Goal: Task Accomplishment & Management: Use online tool/utility

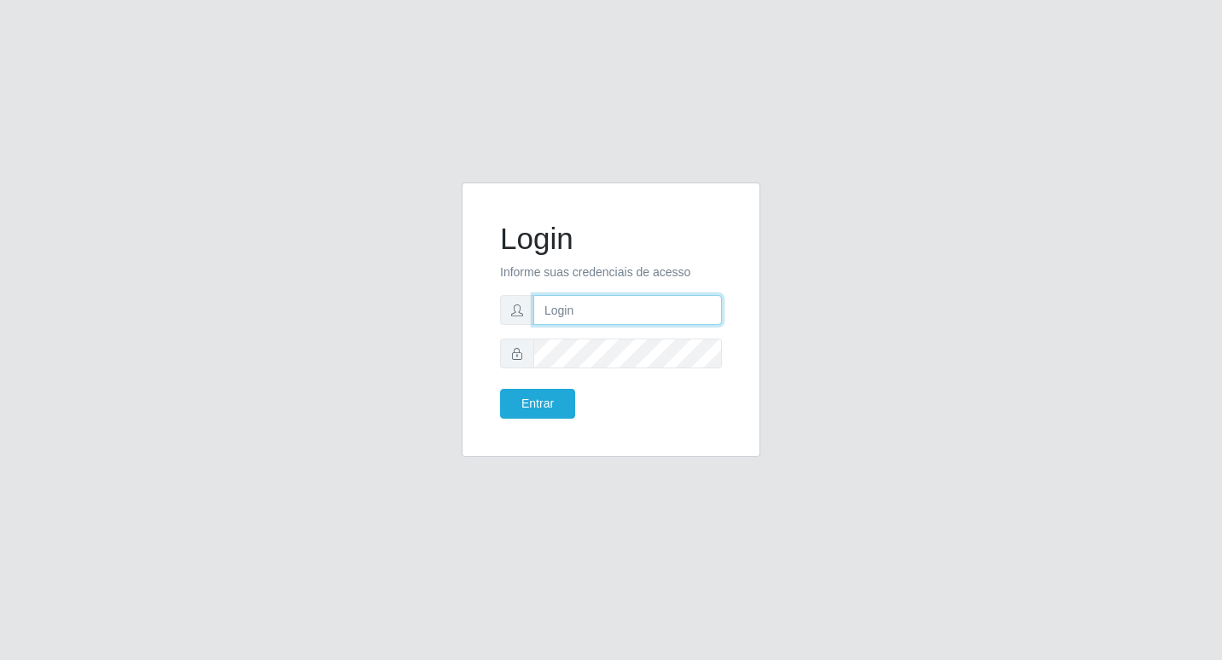
click at [568, 318] on input "text" at bounding box center [627, 310] width 189 height 30
type input "~"
click at [520, 398] on button "Entrar" at bounding box center [537, 404] width 75 height 30
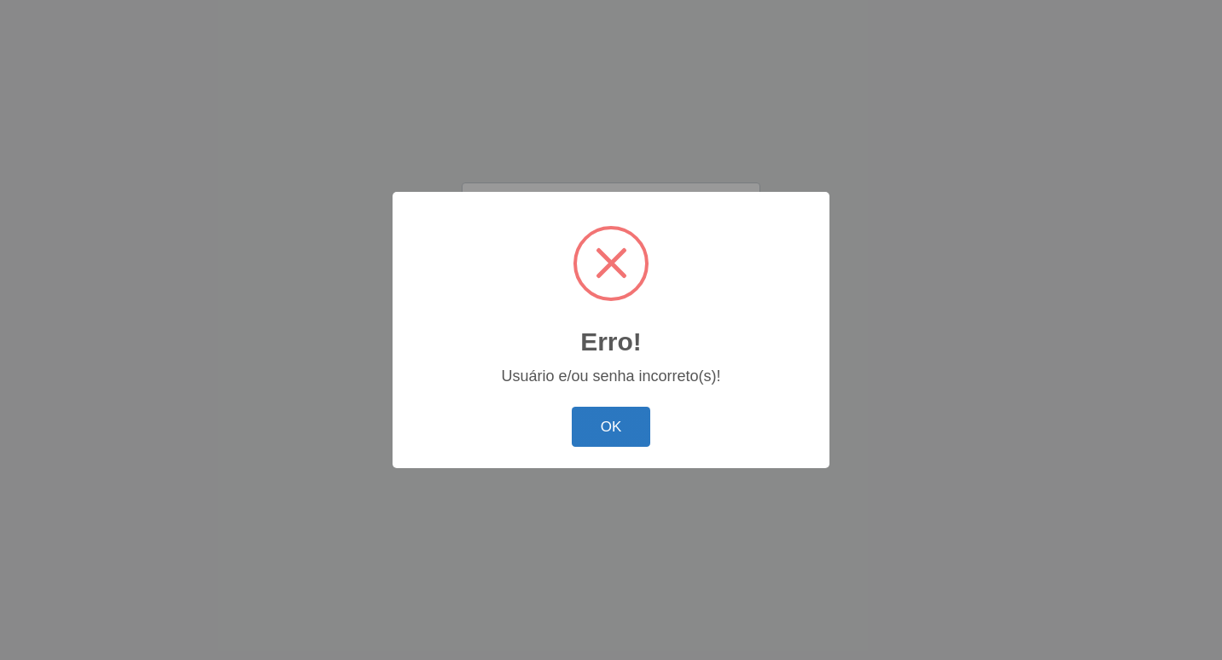
click at [579, 445] on button "OK" at bounding box center [611, 427] width 79 height 40
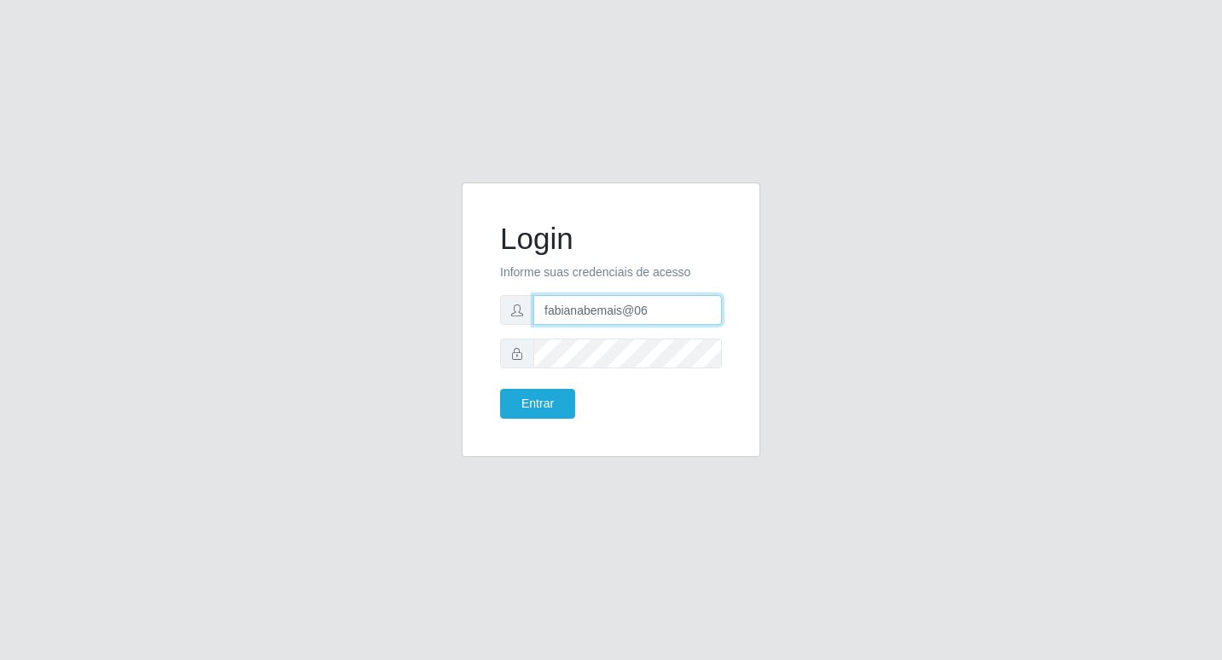
click at [647, 307] on input "fabianabemais@06" at bounding box center [627, 310] width 189 height 30
click at [635, 308] on input "fabianabemais@06" at bounding box center [627, 310] width 189 height 30
click at [636, 307] on input "fabianabemais@06" at bounding box center [627, 310] width 189 height 30
type input "fabianabemais@b6"
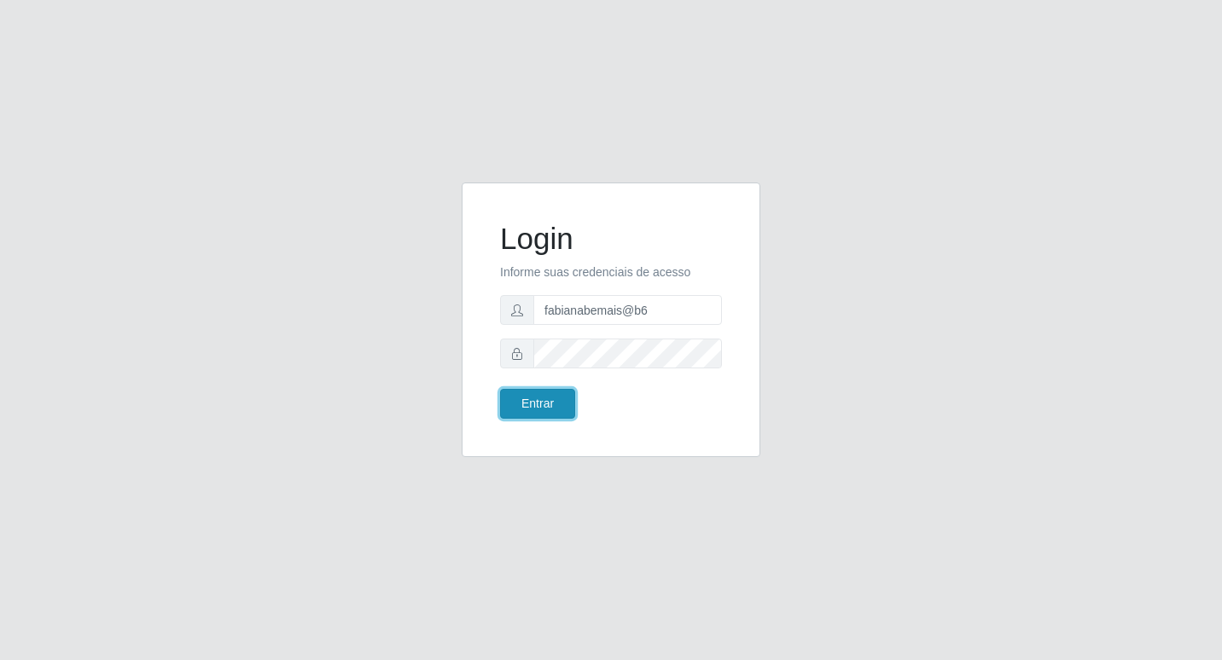
click at [569, 395] on button "Entrar" at bounding box center [537, 404] width 75 height 30
click at [561, 399] on button "Entrar" at bounding box center [537, 404] width 75 height 30
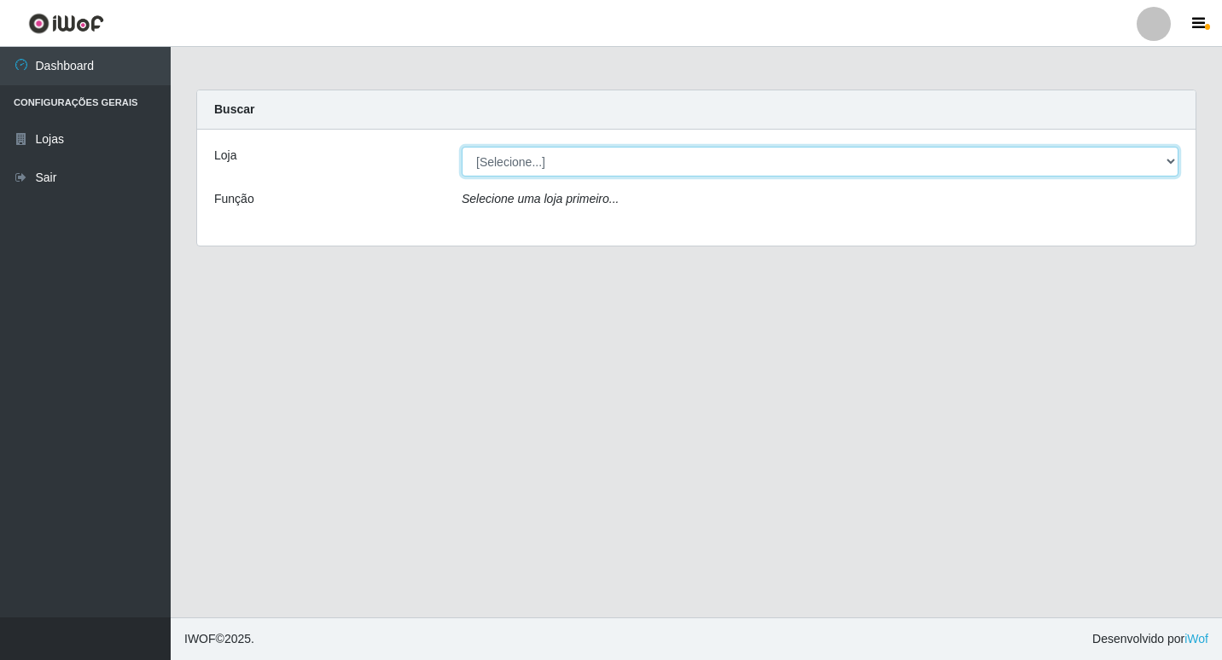
click at [1168, 153] on select "[Selecione...] Bemais Supermercados - B6 Colibris" at bounding box center [820, 162] width 717 height 30
select select "406"
click at [462, 147] on select "[Selecione...] Bemais Supermercados - B6 Colibris" at bounding box center [820, 162] width 717 height 30
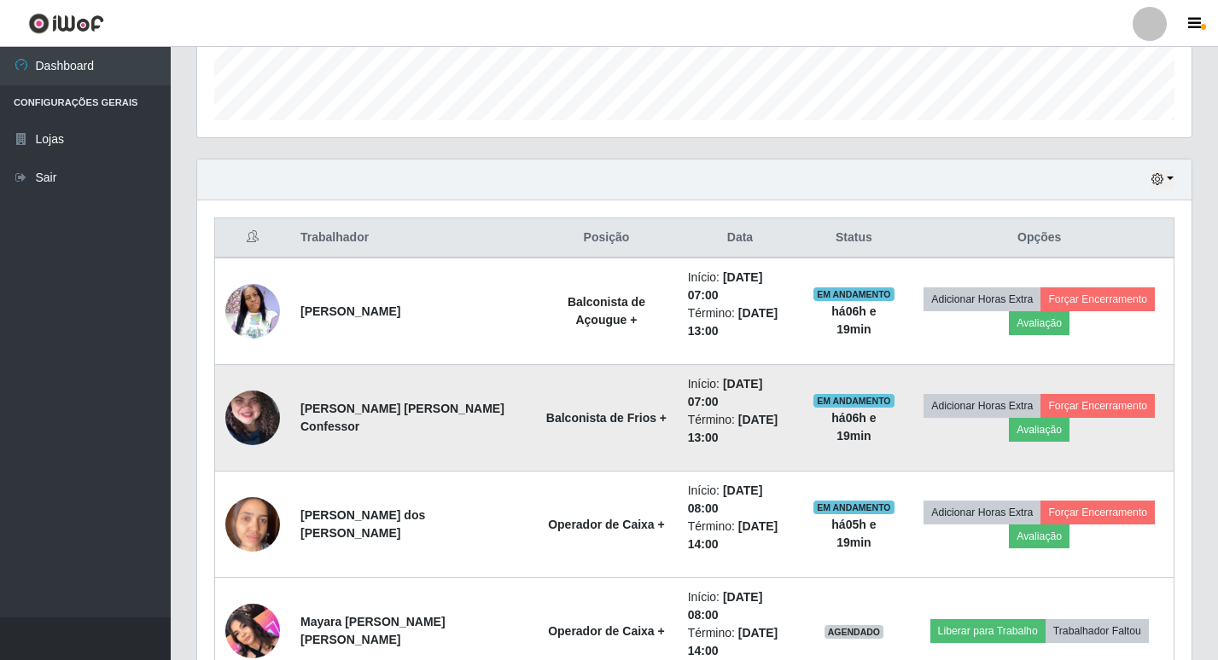
scroll to position [524, 0]
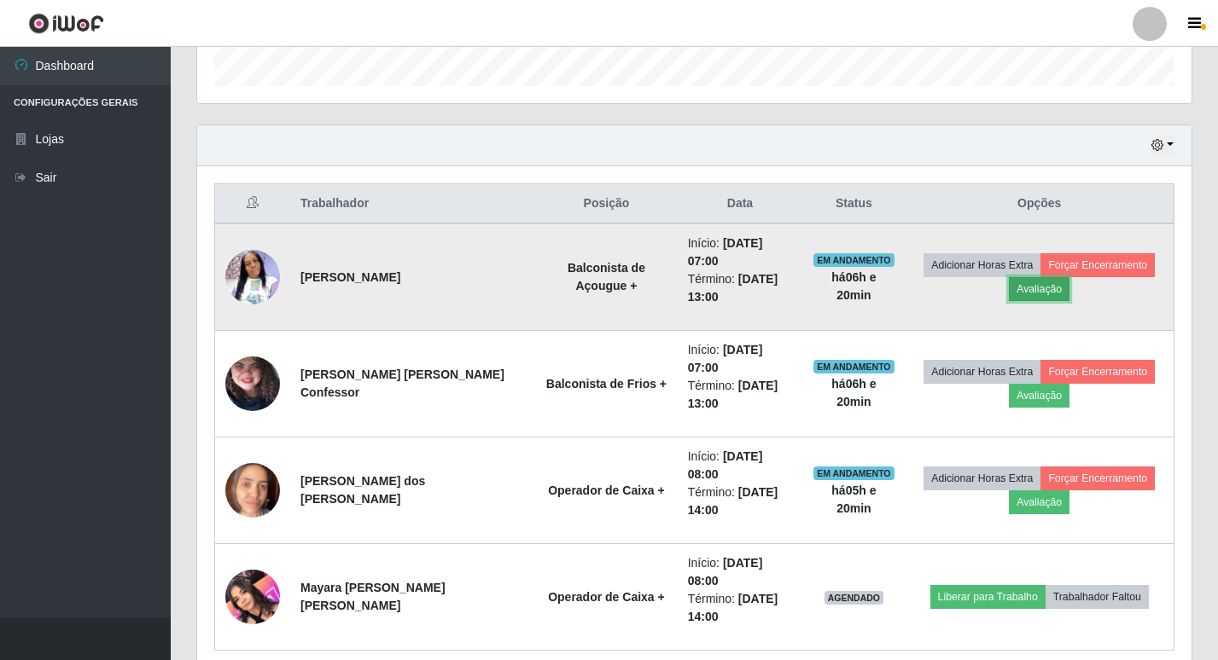
click at [1011, 277] on button "Avaliação" at bounding box center [1038, 289] width 61 height 24
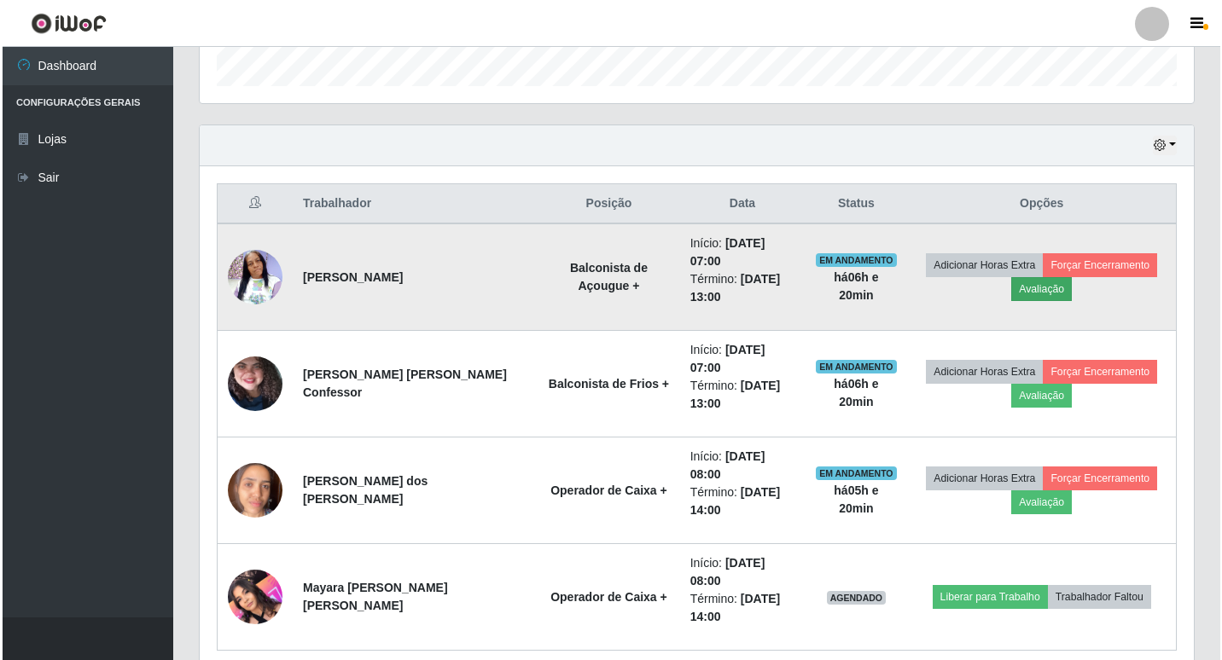
scroll to position [354, 985]
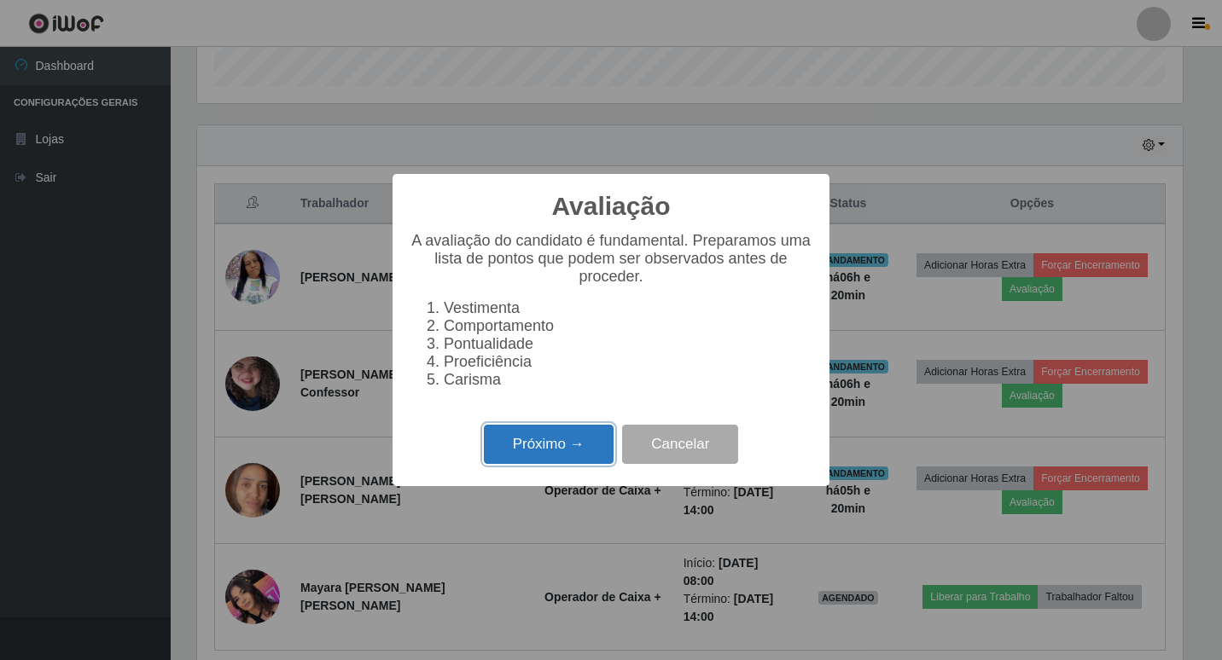
click at [528, 454] on button "Próximo →" at bounding box center [549, 445] width 130 height 40
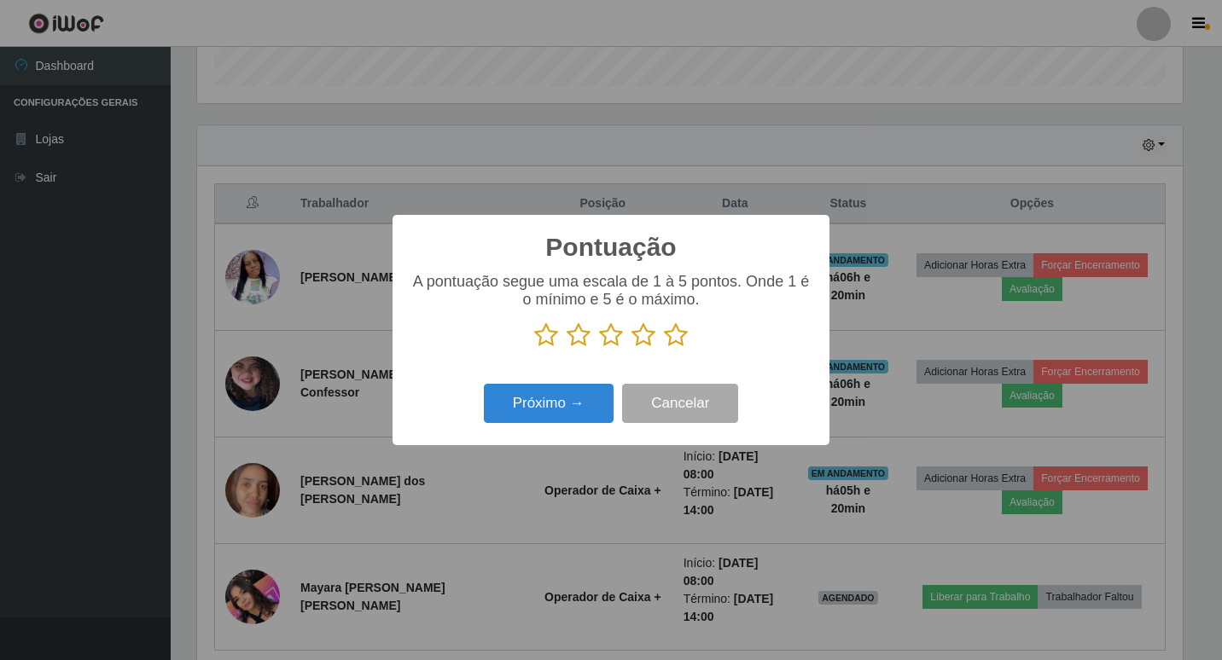
scroll to position [852840, 852209]
click at [654, 335] on icon at bounding box center [643, 336] width 24 height 26
click at [631, 348] on input "radio" at bounding box center [631, 348] width 0 height 0
click at [600, 397] on button "Próximo →" at bounding box center [549, 404] width 130 height 40
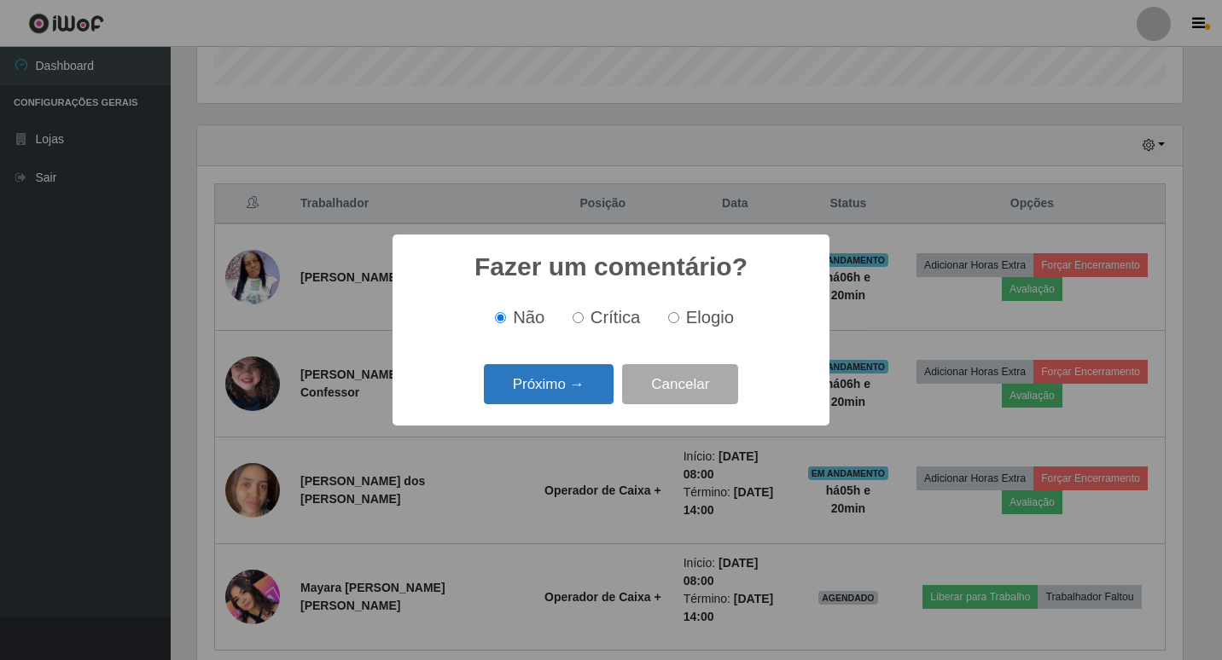
click at [513, 380] on button "Próximo →" at bounding box center [549, 384] width 130 height 40
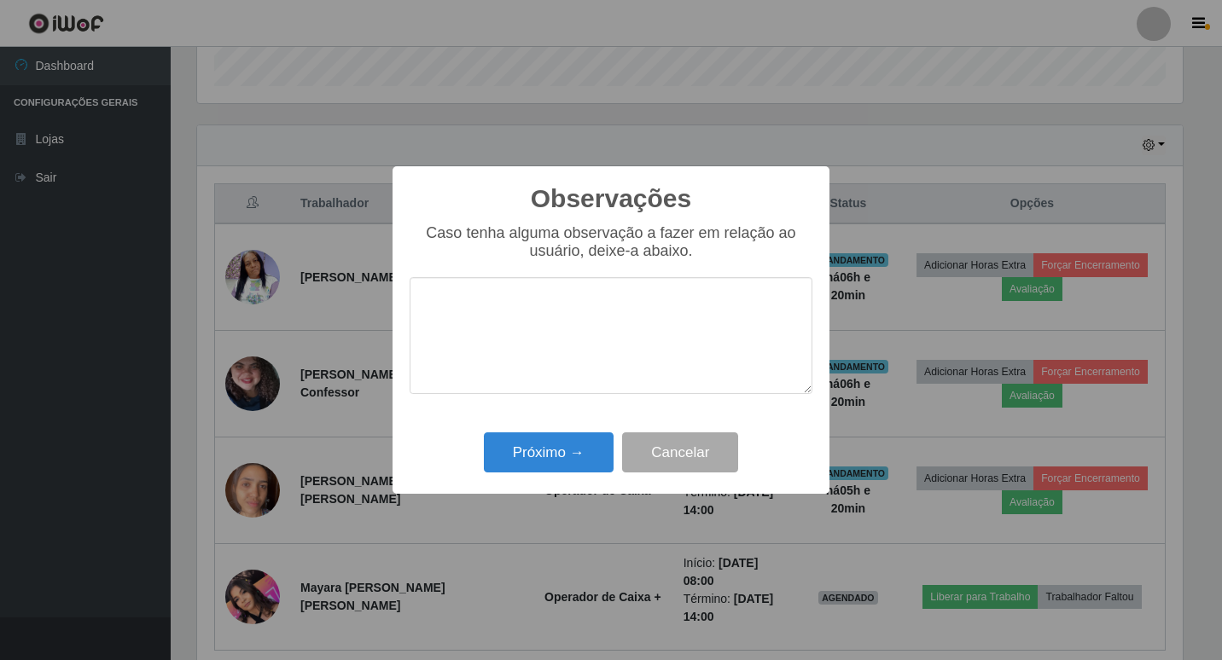
type textarea "b"
type textarea "bom atendimento."
click at [582, 449] on button "Próximo →" at bounding box center [549, 453] width 130 height 40
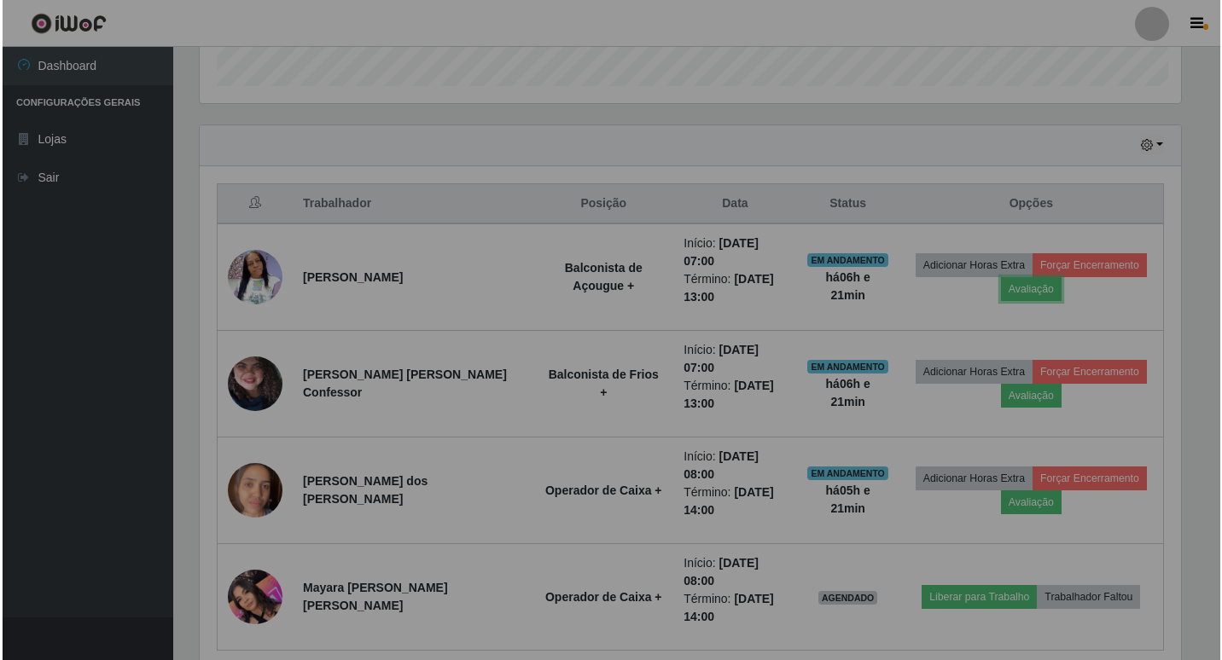
scroll to position [354, 994]
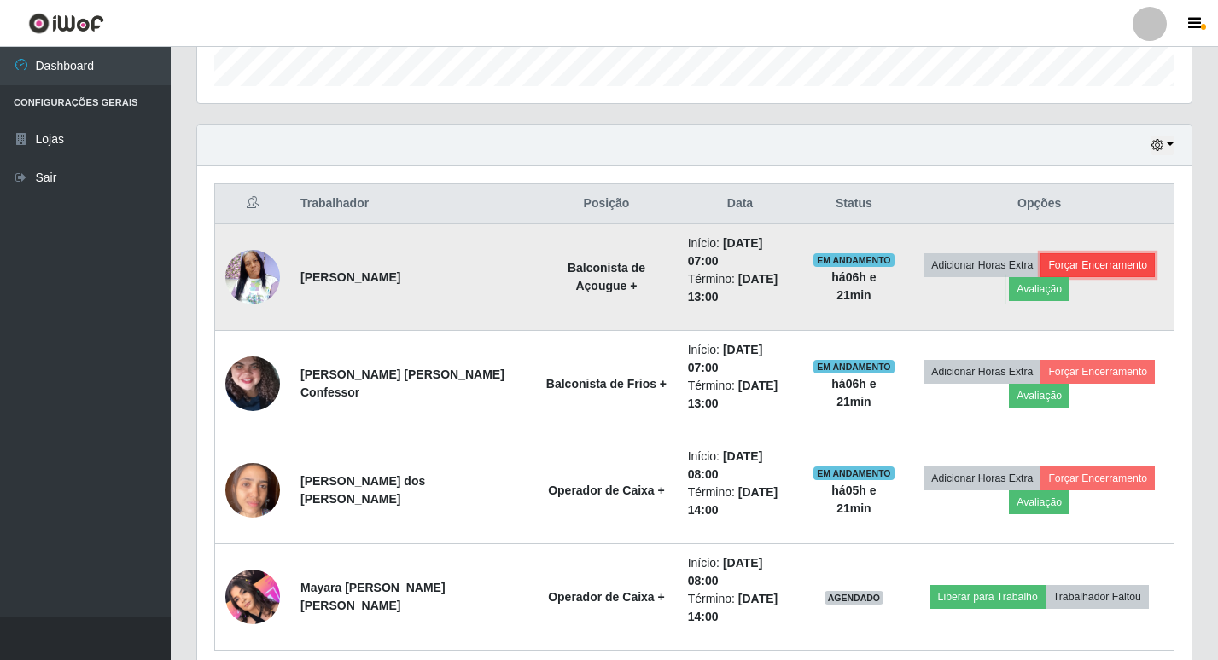
click at [1077, 257] on button "Forçar Encerramento" at bounding box center [1097, 265] width 114 height 24
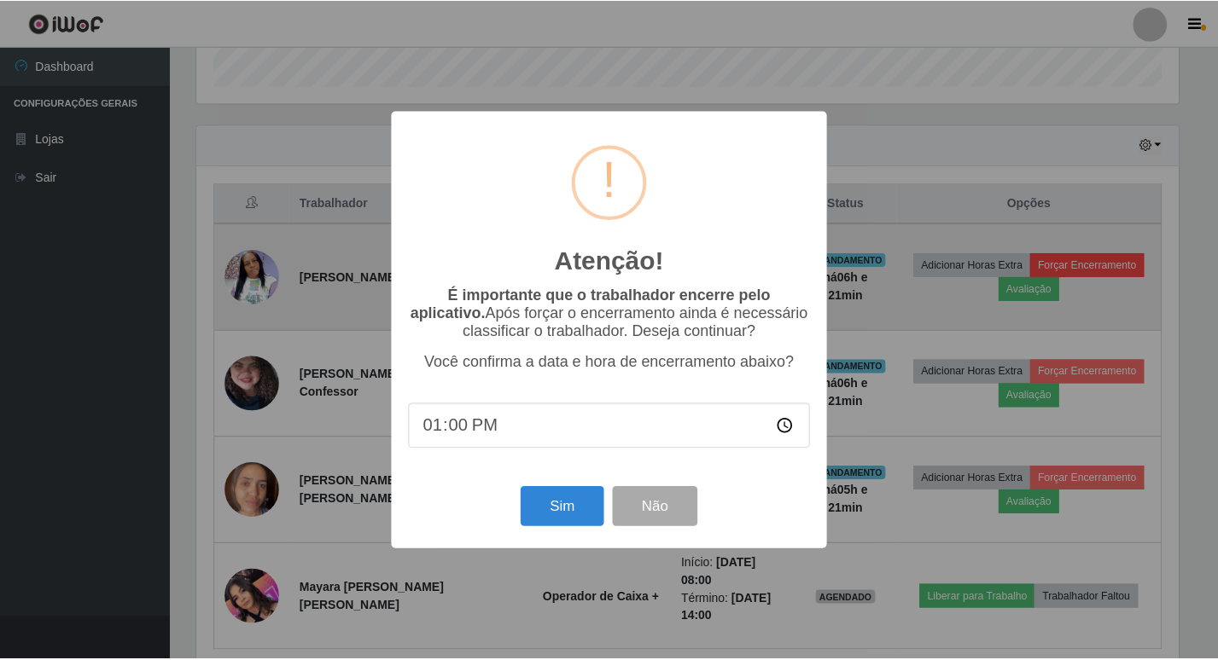
scroll to position [354, 985]
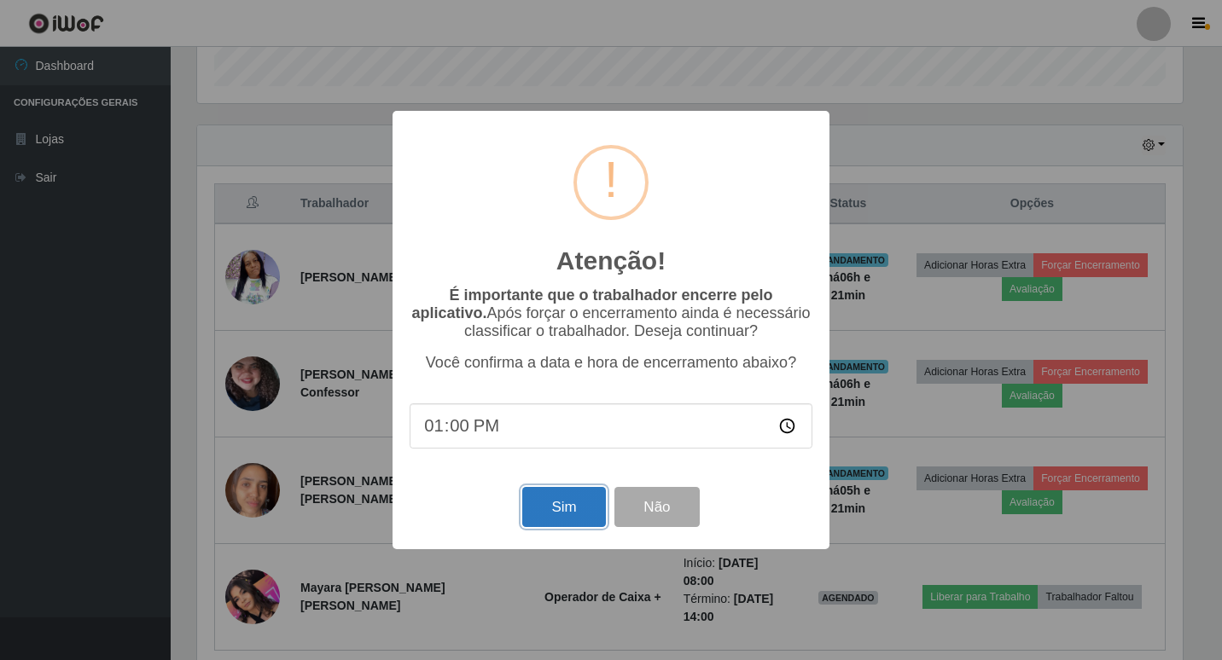
click at [563, 506] on button "Sim" at bounding box center [563, 507] width 83 height 40
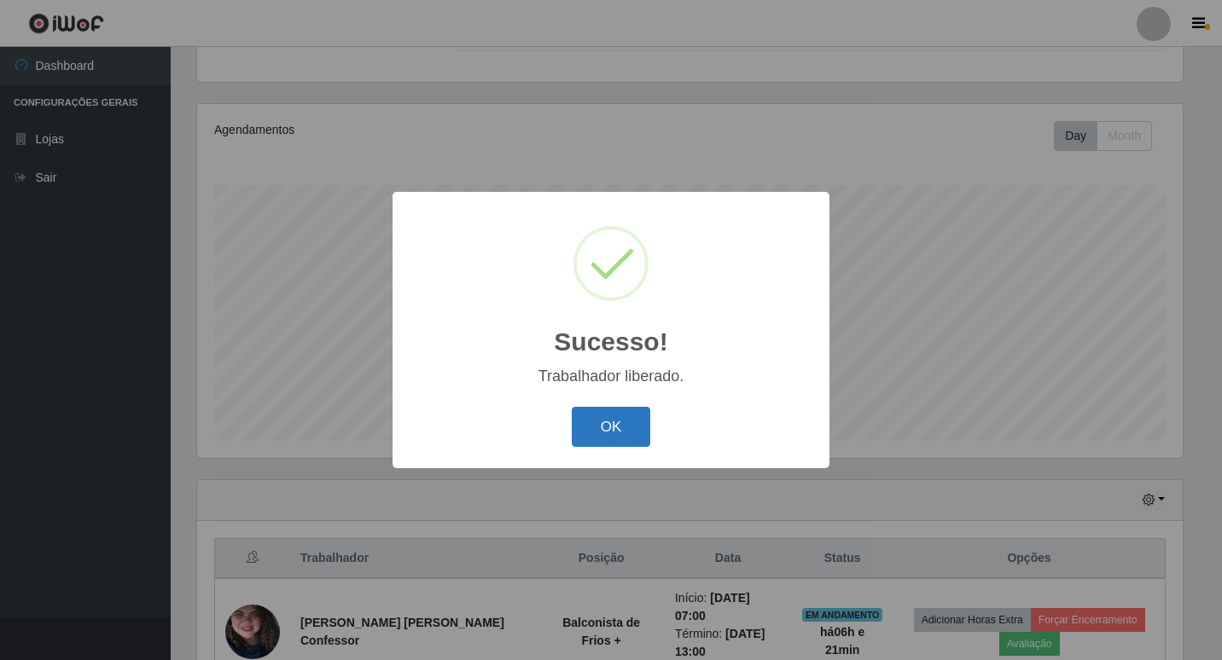
click at [619, 420] on button "OK" at bounding box center [611, 427] width 79 height 40
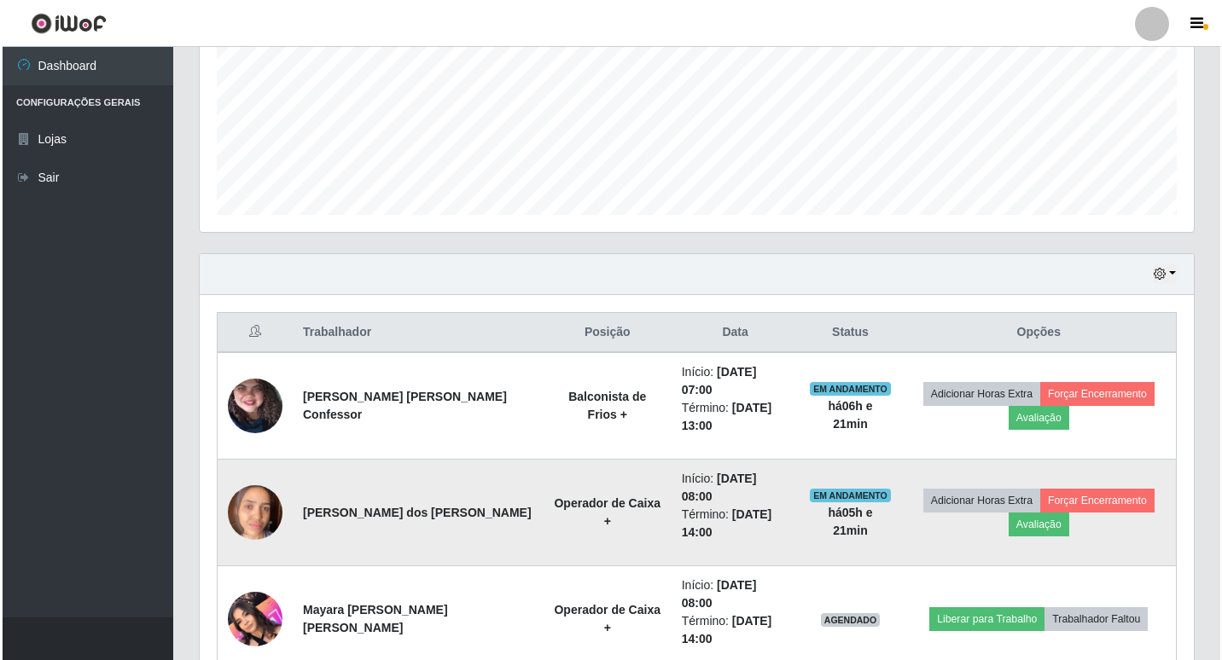
scroll to position [425, 0]
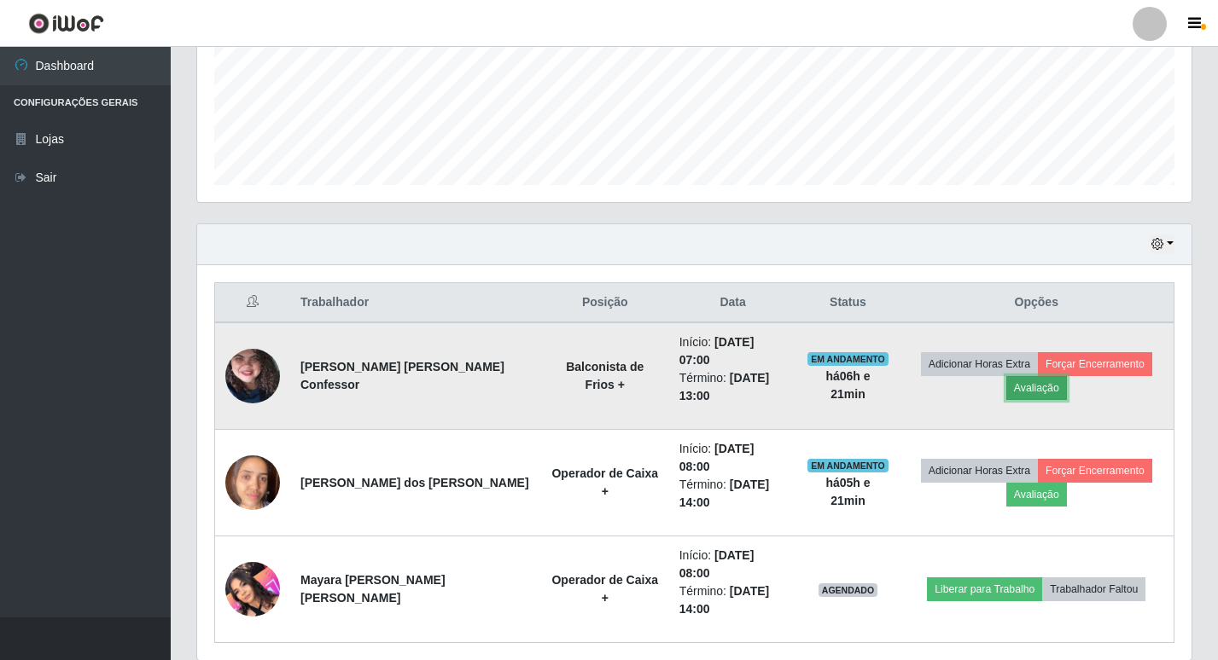
click at [1022, 376] on button "Avaliação" at bounding box center [1036, 388] width 61 height 24
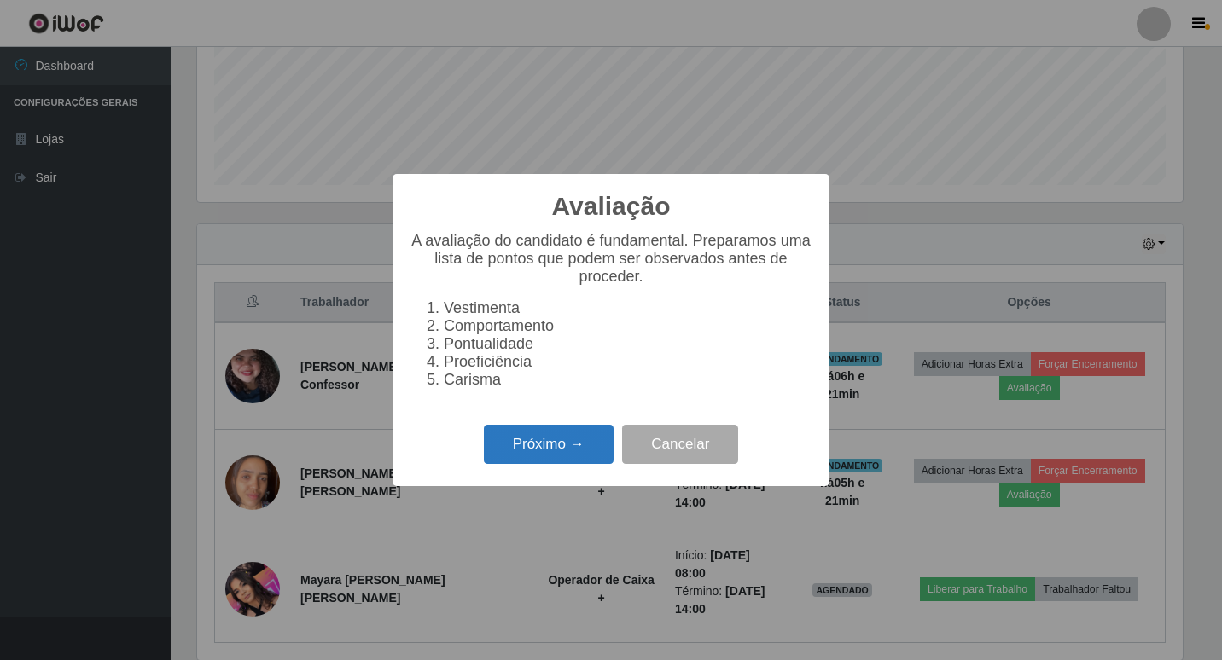
click at [520, 450] on button "Próximo →" at bounding box center [549, 445] width 130 height 40
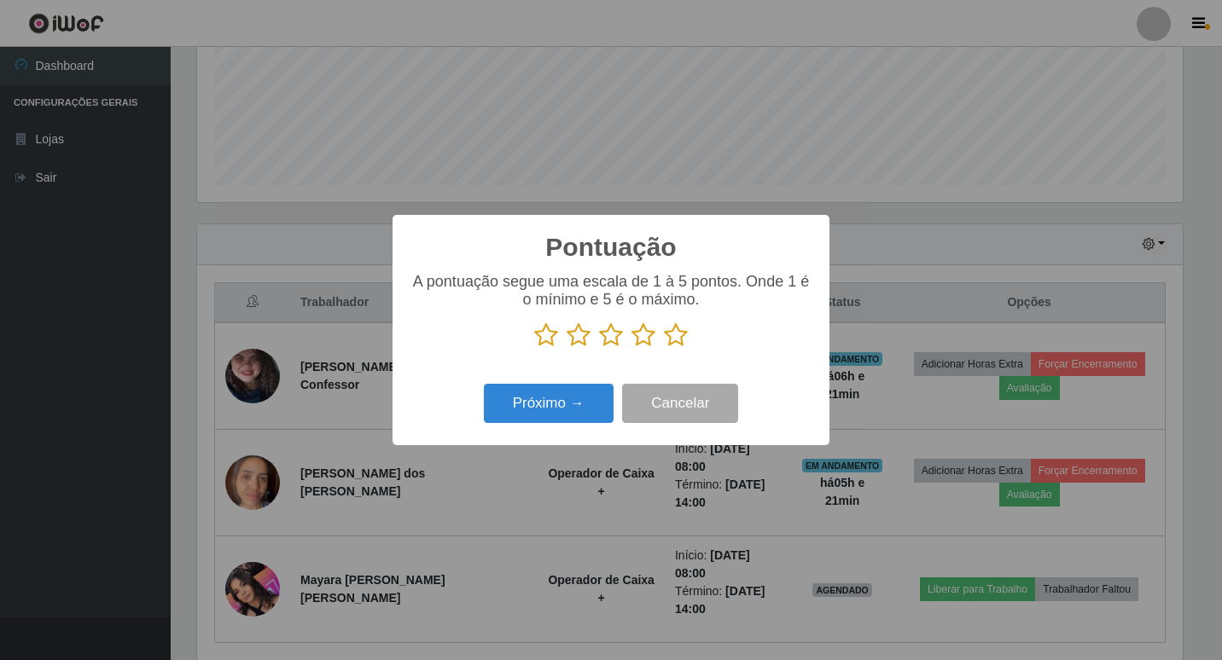
scroll to position [852840, 852209]
click at [645, 335] on icon at bounding box center [643, 336] width 24 height 26
click at [631, 348] on input "radio" at bounding box center [631, 348] width 0 height 0
click at [557, 401] on button "Próximo →" at bounding box center [549, 404] width 130 height 40
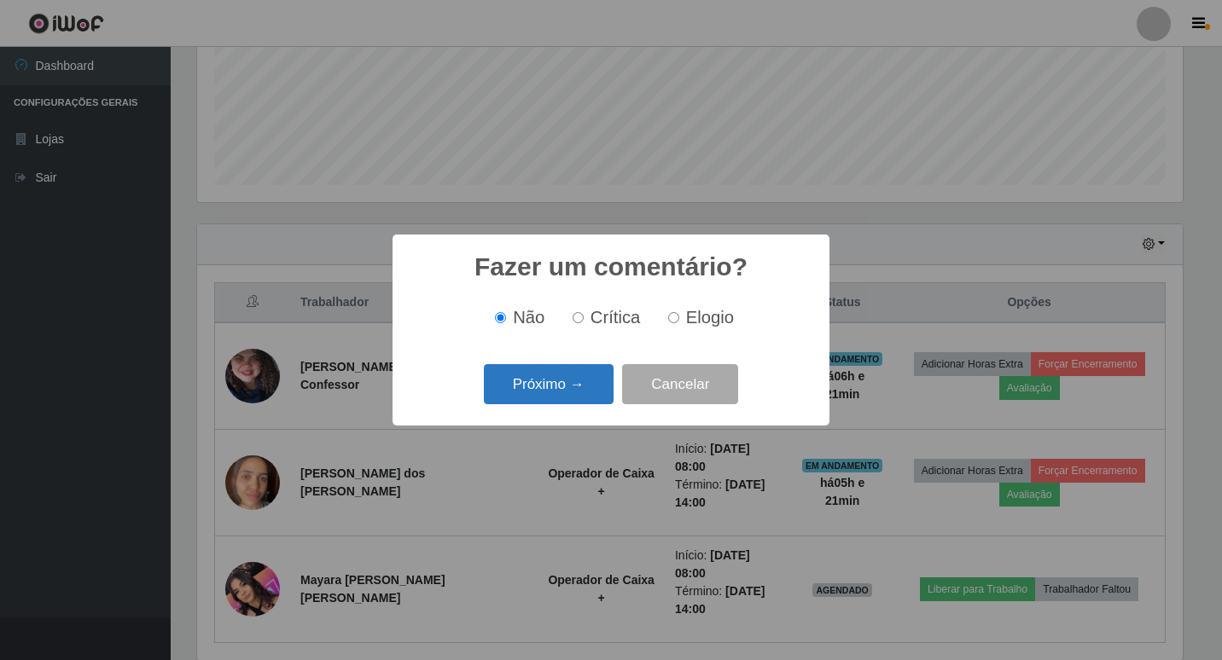
click at [557, 386] on button "Próximo →" at bounding box center [549, 384] width 130 height 40
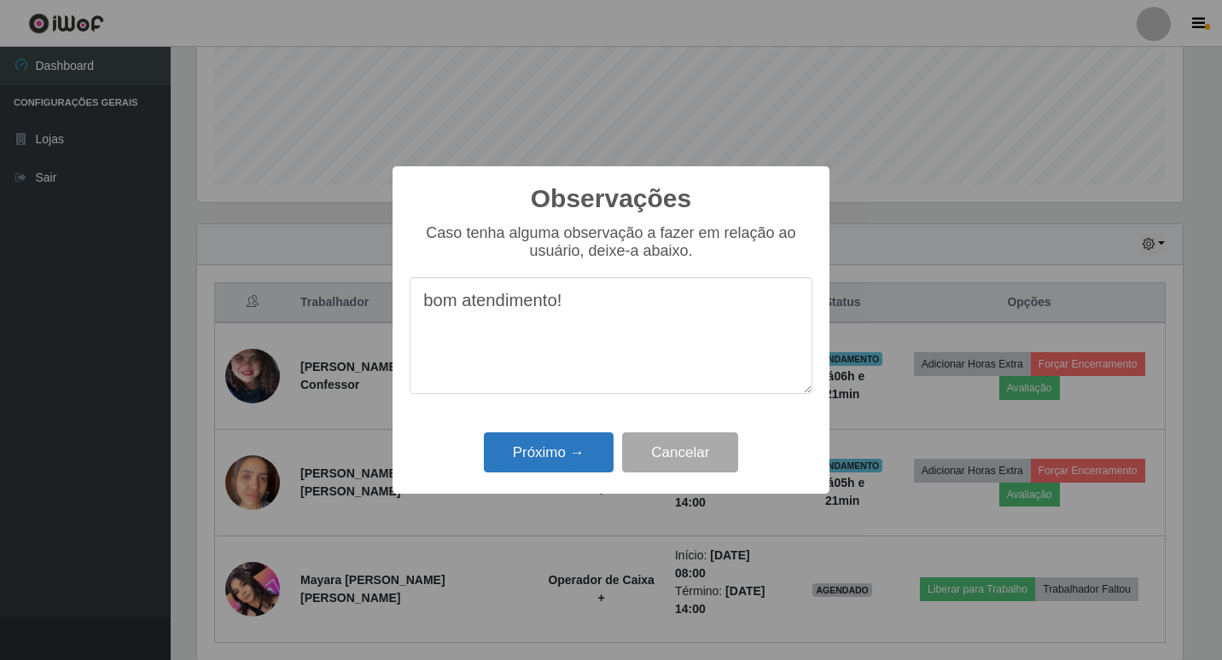
type textarea "bom atendimento!"
click at [555, 456] on button "Próximo →" at bounding box center [549, 453] width 130 height 40
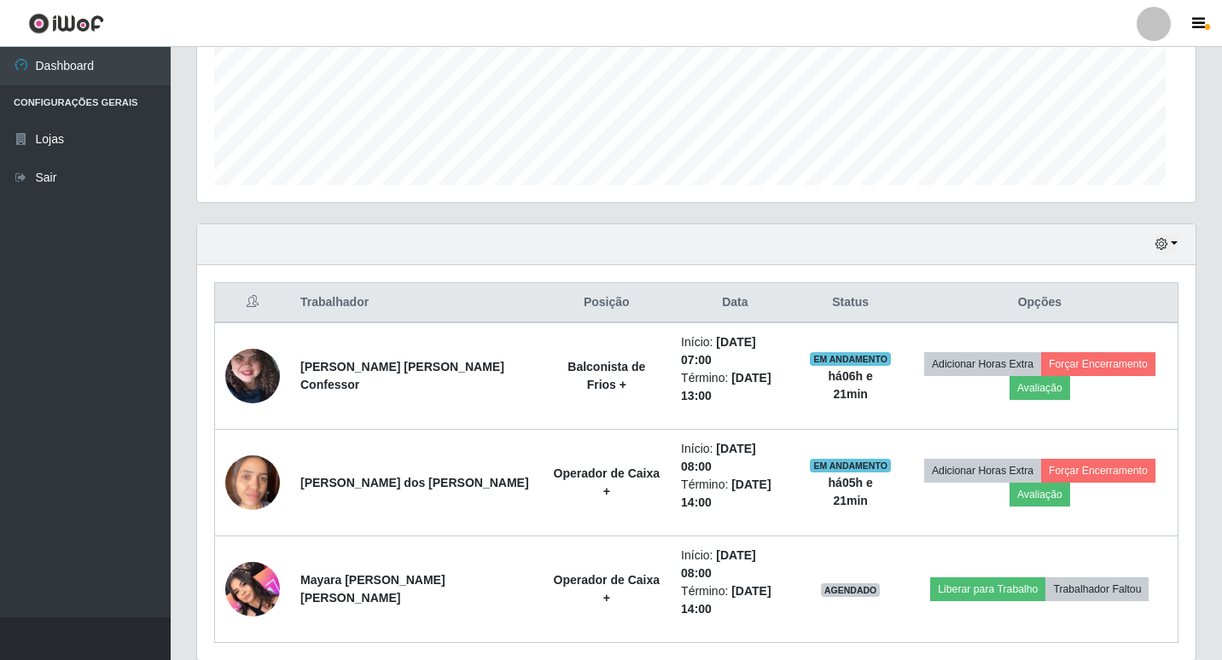
scroll to position [354, 994]
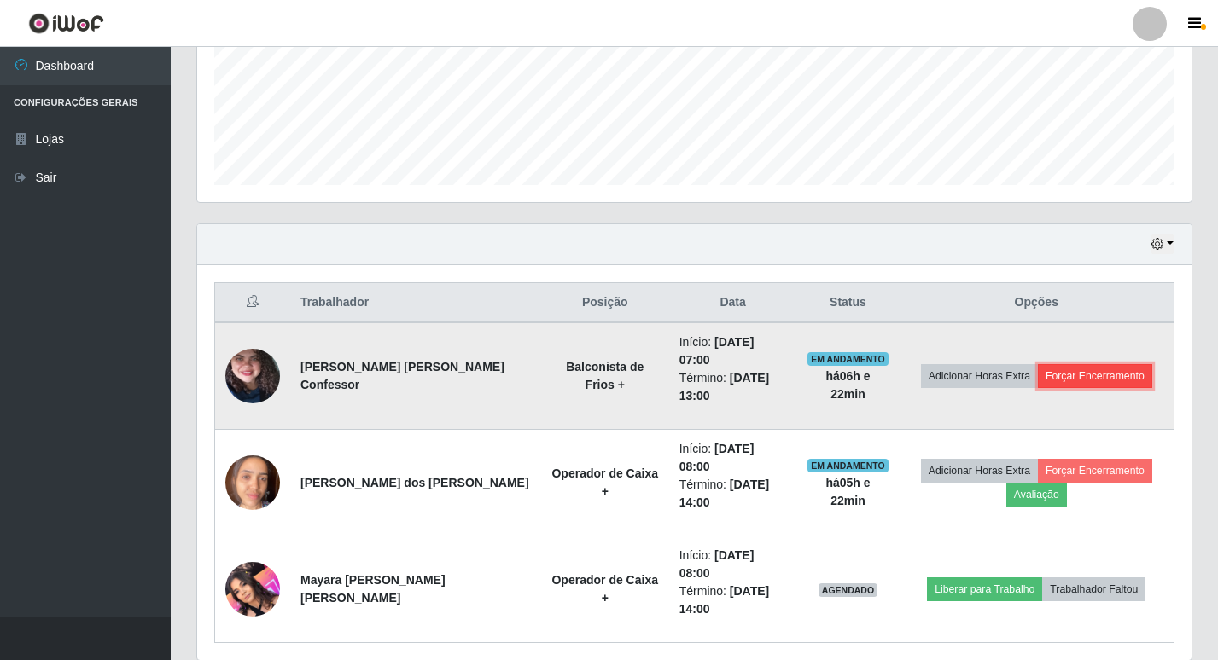
click at [1108, 364] on button "Forçar Encerramento" at bounding box center [1094, 376] width 114 height 24
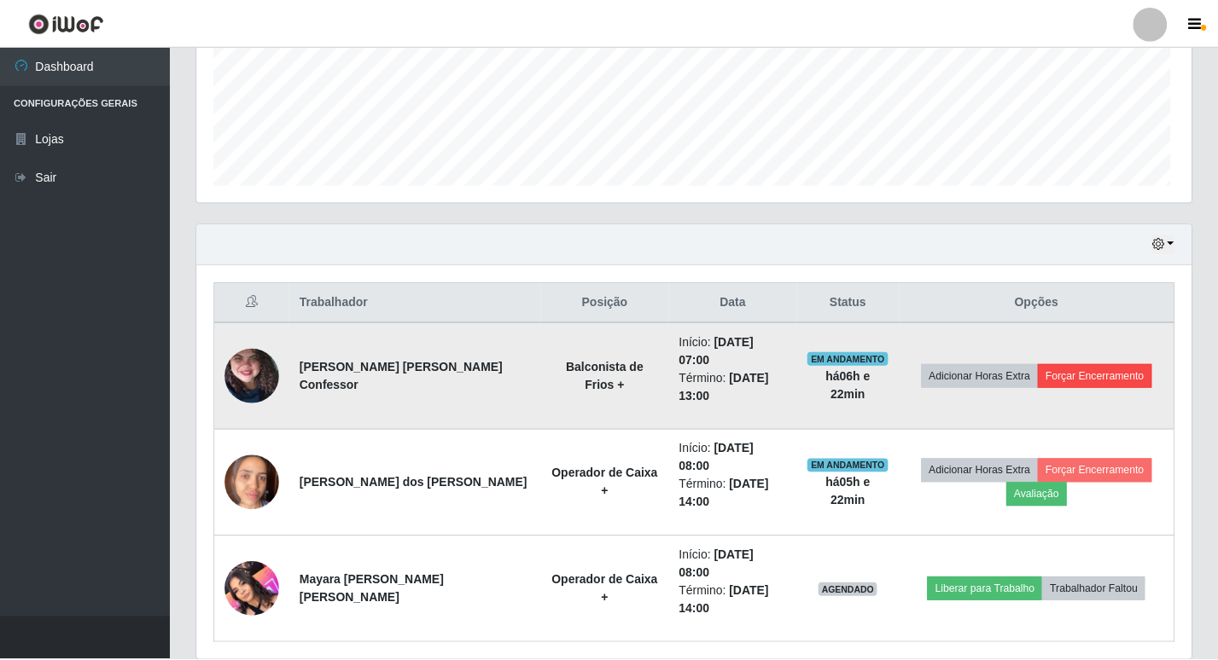
scroll to position [354, 985]
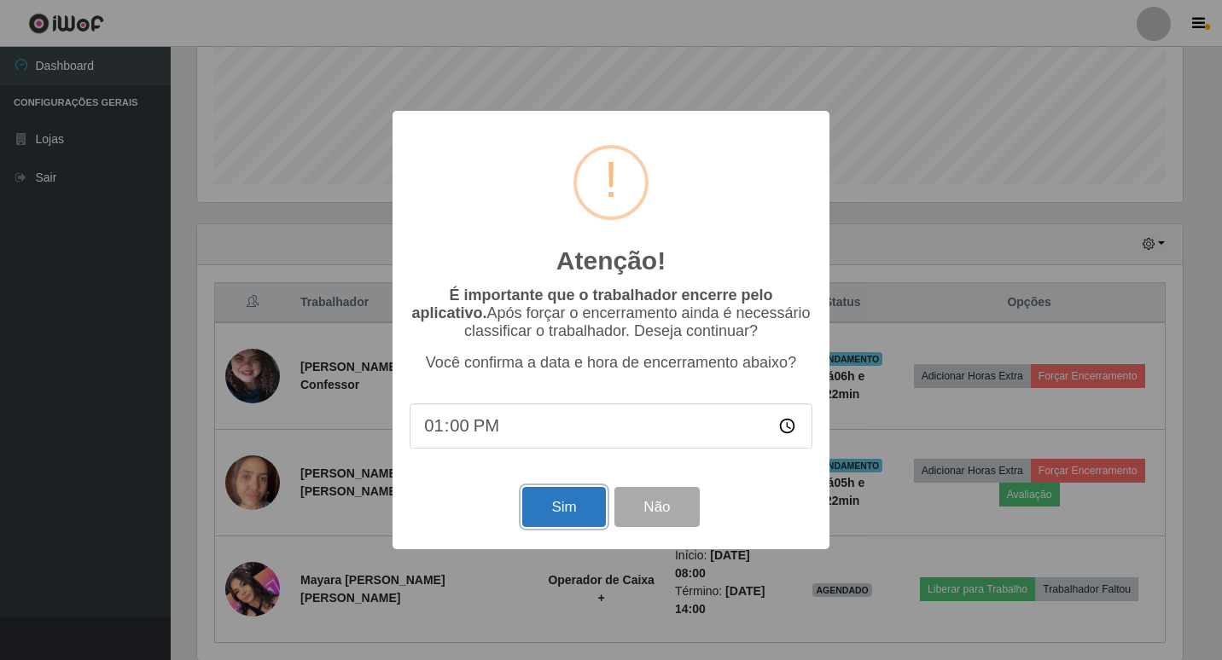
click at [548, 518] on button "Sim" at bounding box center [563, 507] width 83 height 40
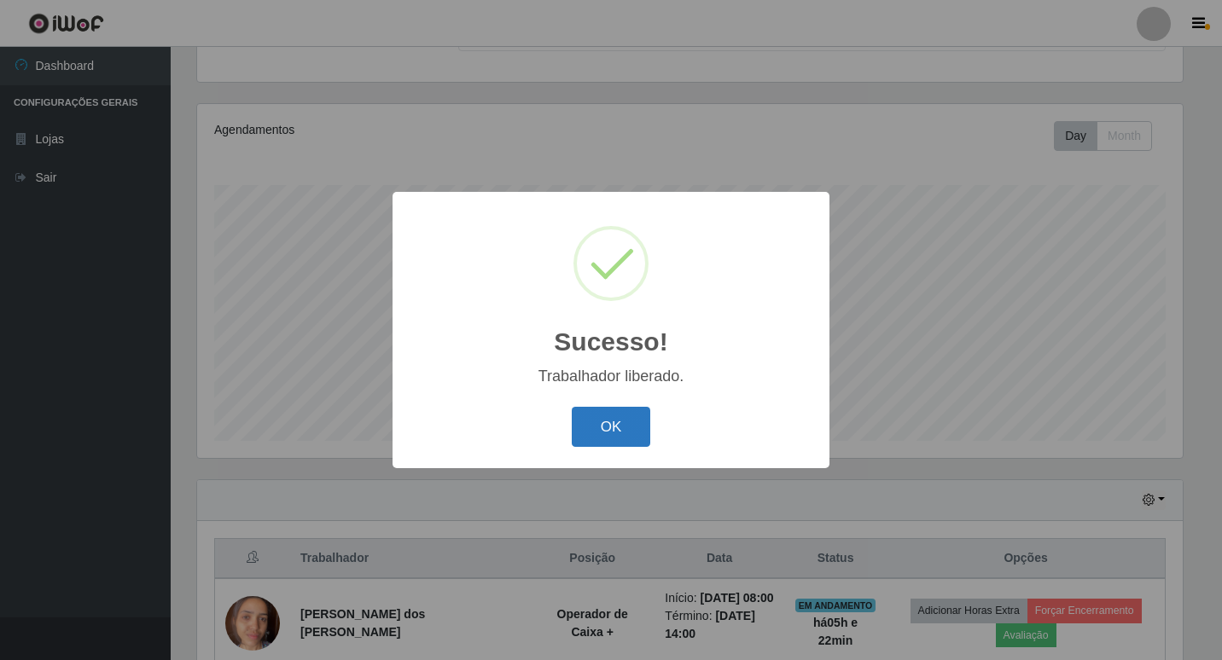
click at [623, 434] on button "OK" at bounding box center [611, 427] width 79 height 40
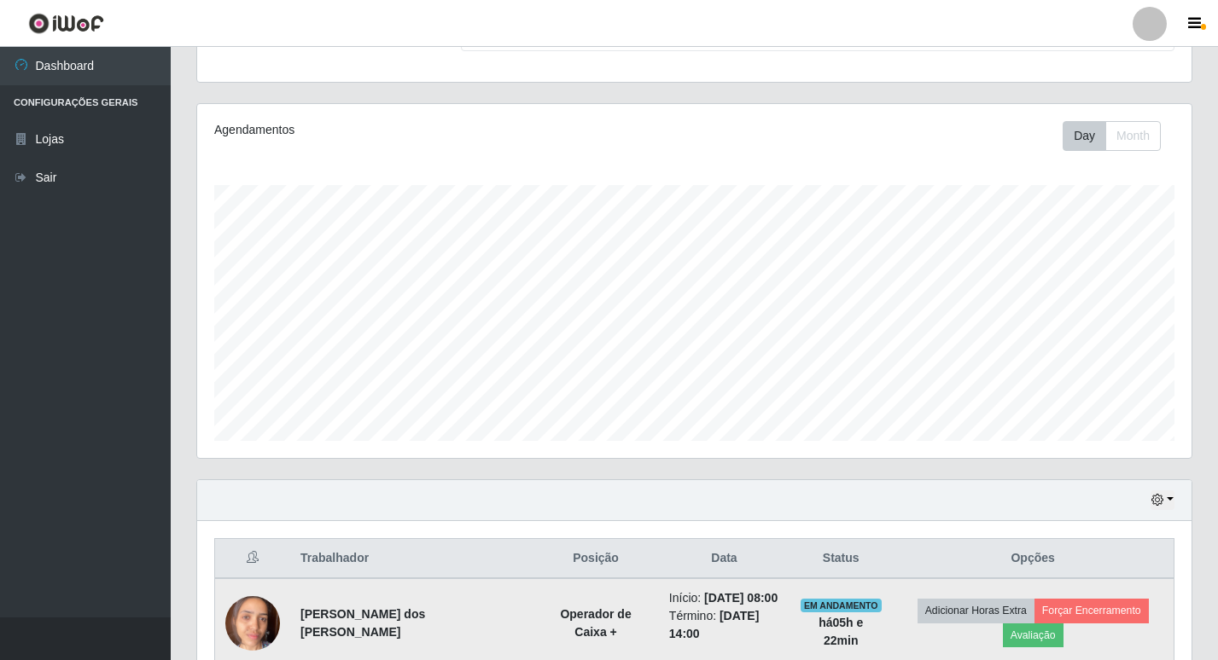
scroll to position [254, 0]
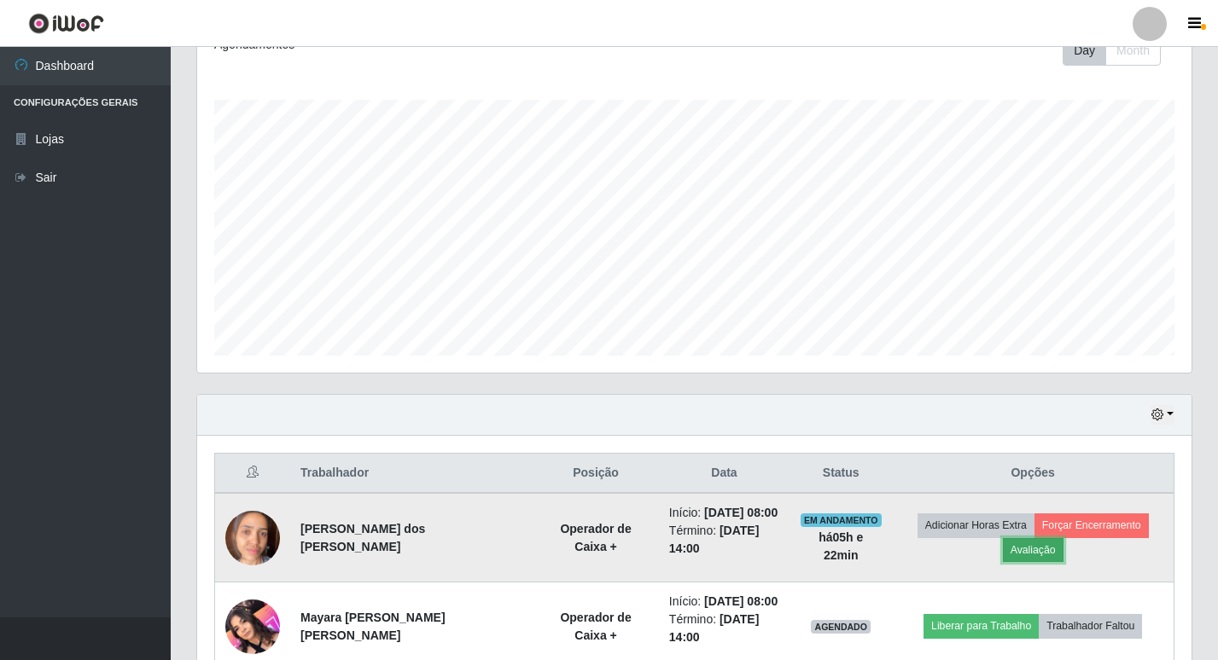
click at [1010, 553] on button "Avaliação" at bounding box center [1033, 550] width 61 height 24
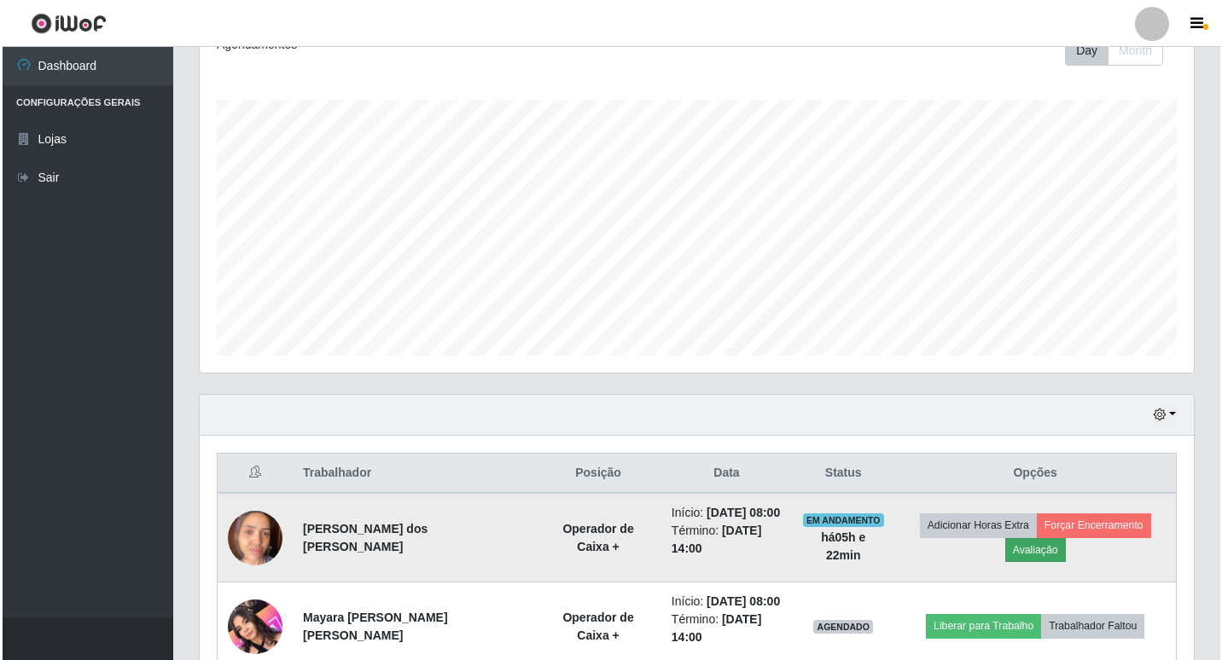
scroll to position [354, 985]
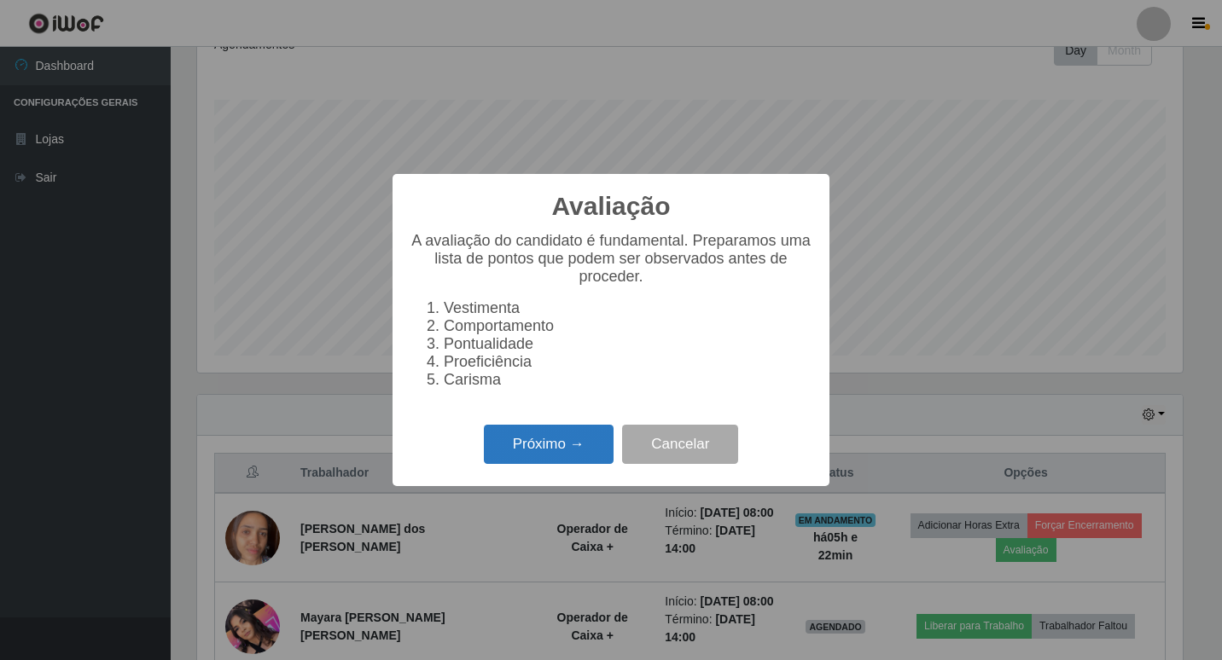
click at [532, 439] on button "Próximo →" at bounding box center [549, 445] width 130 height 40
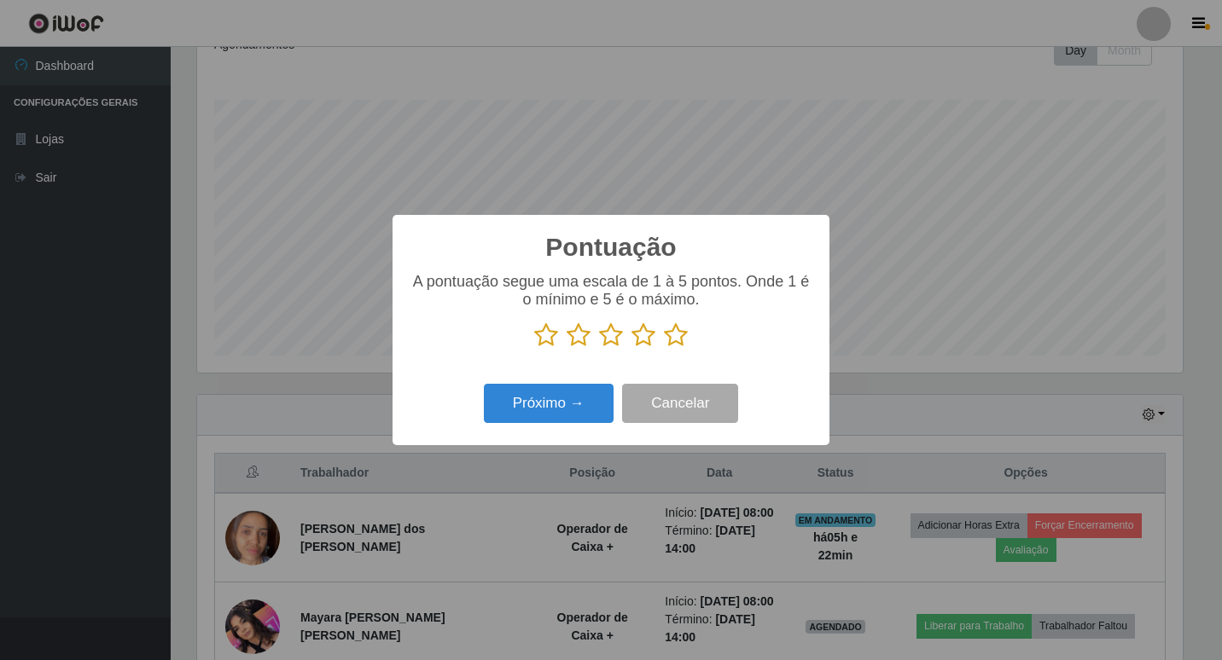
click at [683, 342] on icon at bounding box center [676, 336] width 24 height 26
click at [664, 348] on input "radio" at bounding box center [664, 348] width 0 height 0
click at [586, 402] on button "Próximo →" at bounding box center [549, 404] width 130 height 40
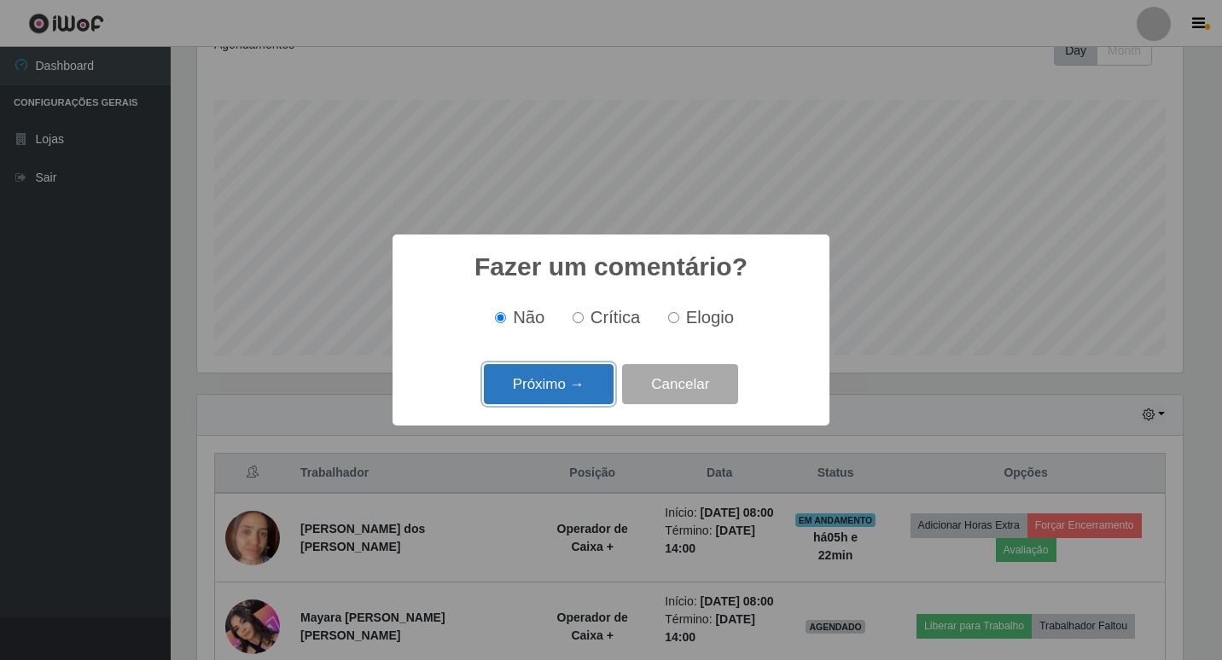
click at [523, 382] on button "Próximo →" at bounding box center [549, 384] width 130 height 40
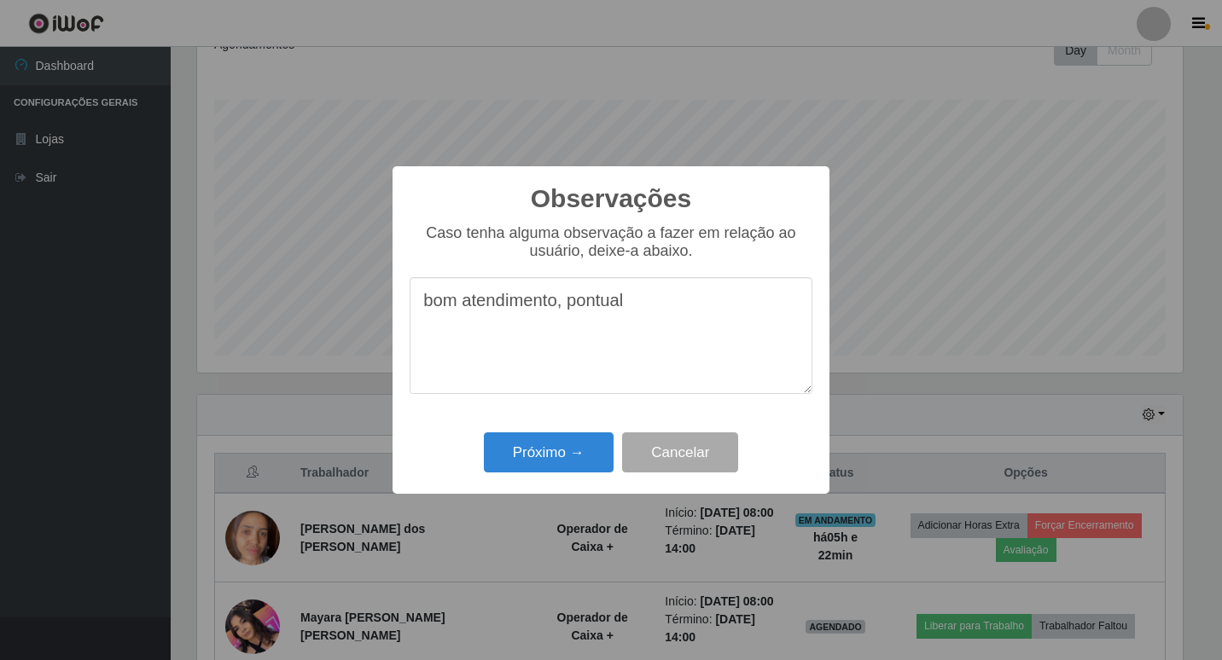
click at [705, 333] on textarea "bom atendimento, pontual" at bounding box center [611, 335] width 403 height 117
type textarea "bom atendimento, pontual."
click at [542, 453] on button "Próximo →" at bounding box center [549, 453] width 130 height 40
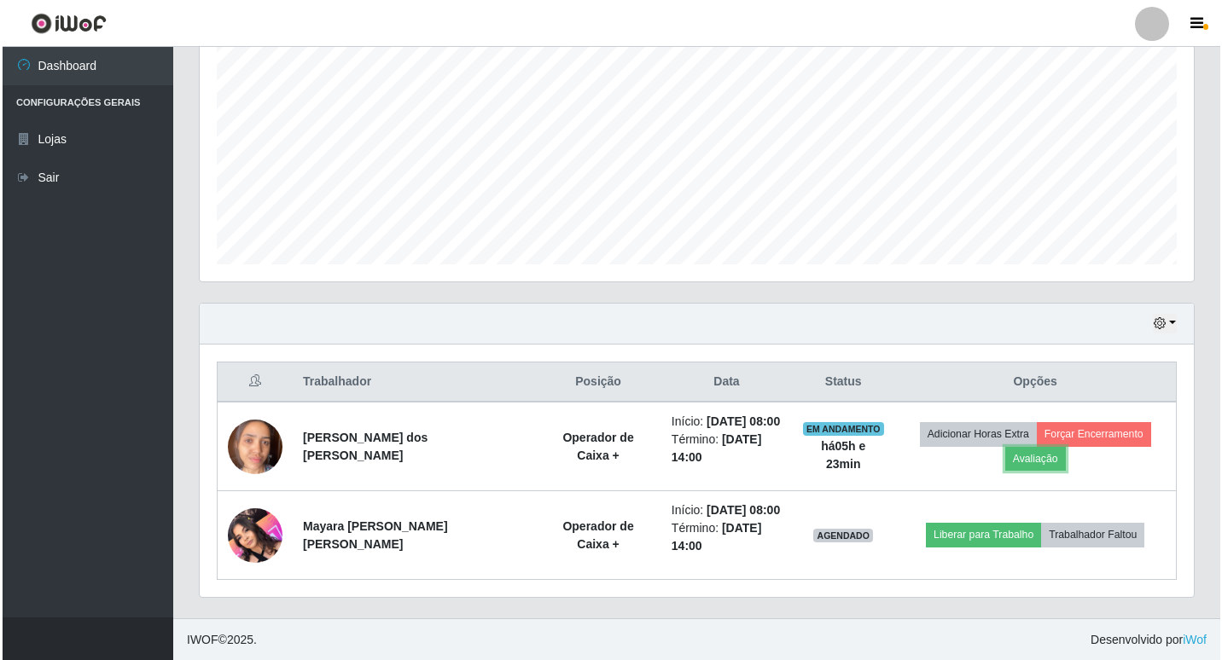
scroll to position [346, 0]
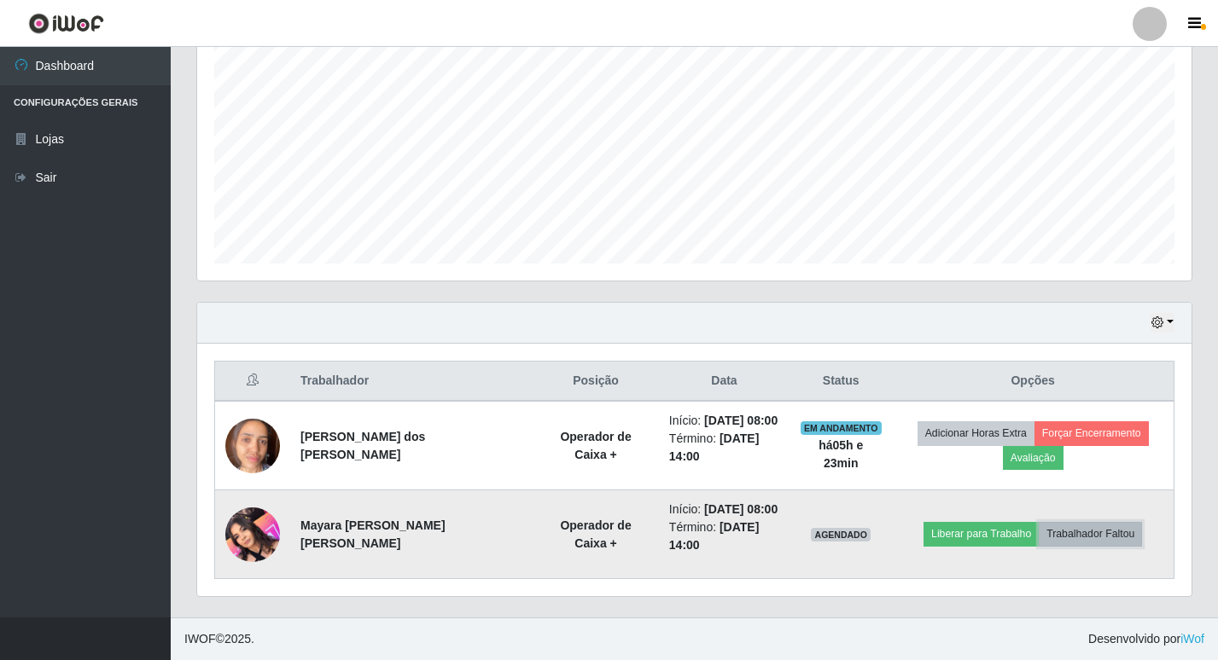
click at [1084, 538] on button "Trabalhador Faltou" at bounding box center [1089, 534] width 103 height 24
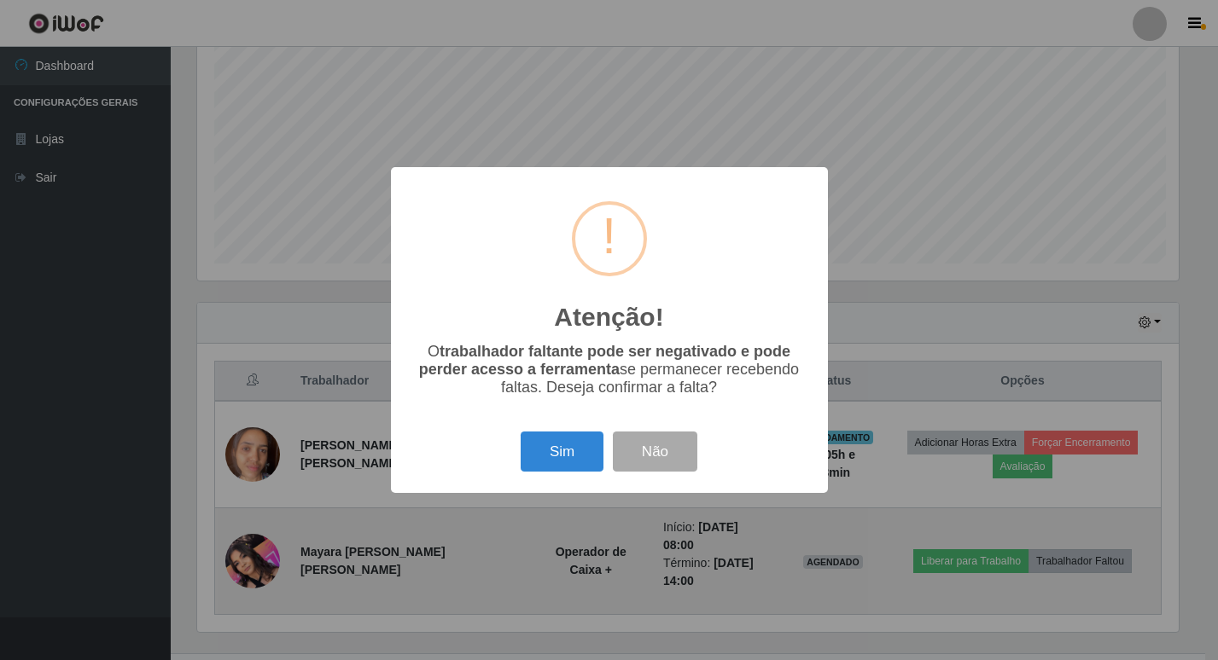
scroll to position [354, 985]
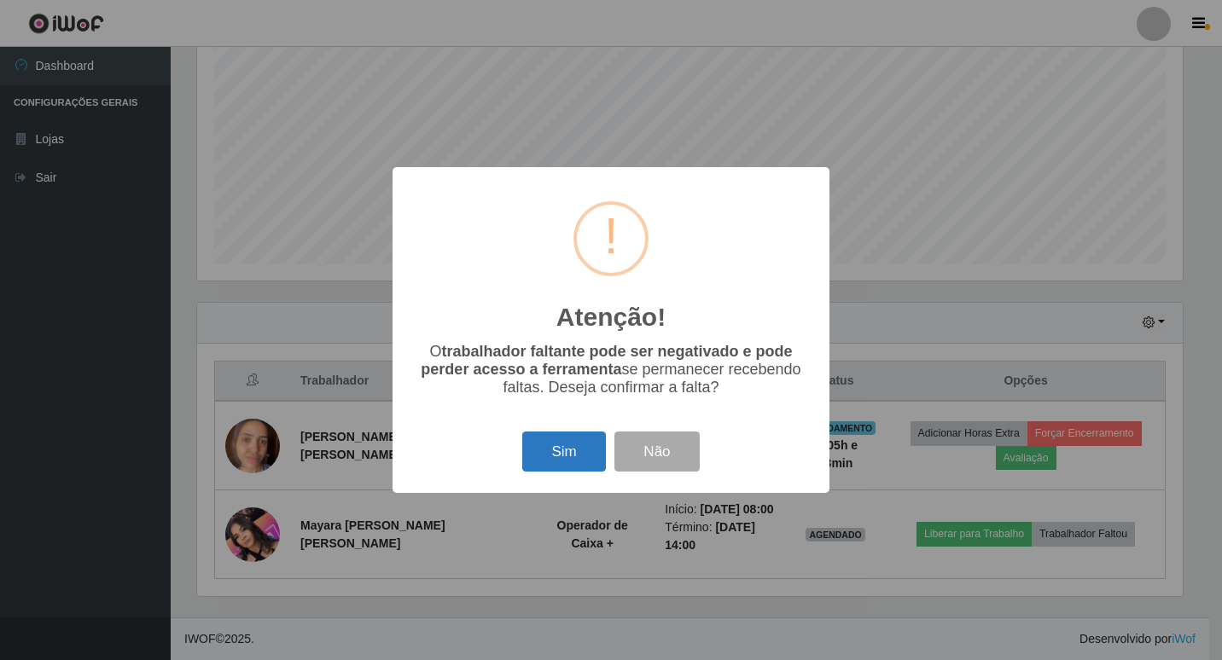
click at [544, 457] on button "Sim" at bounding box center [563, 452] width 83 height 40
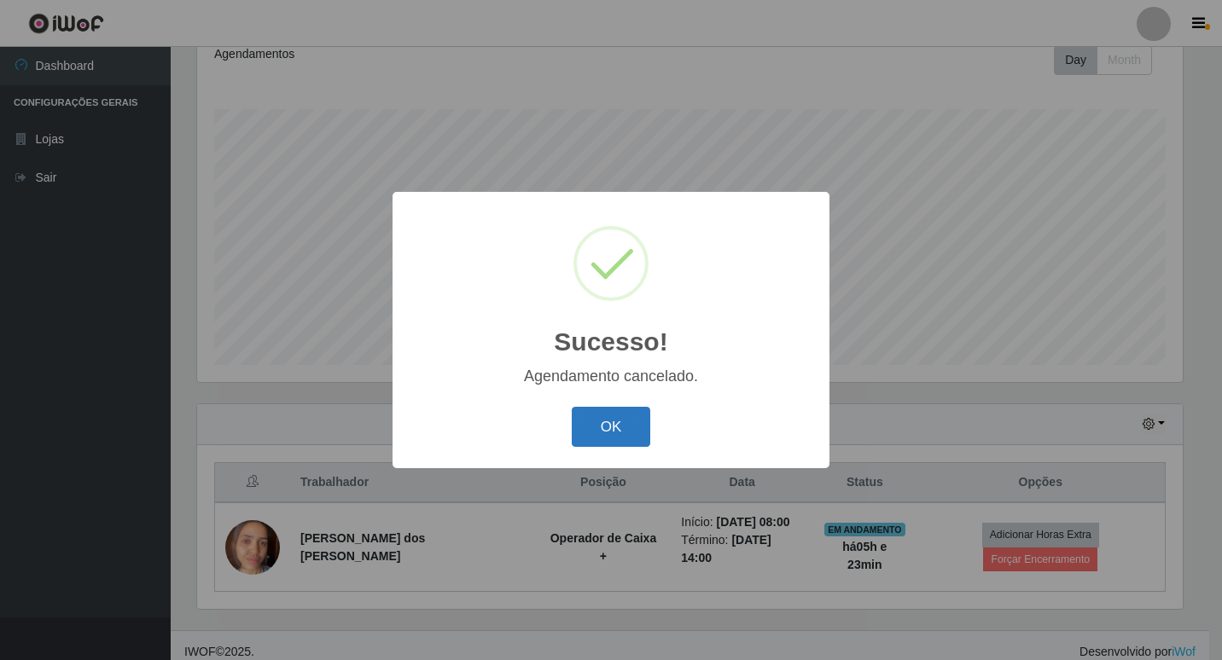
click at [642, 433] on button "OK" at bounding box center [611, 427] width 79 height 40
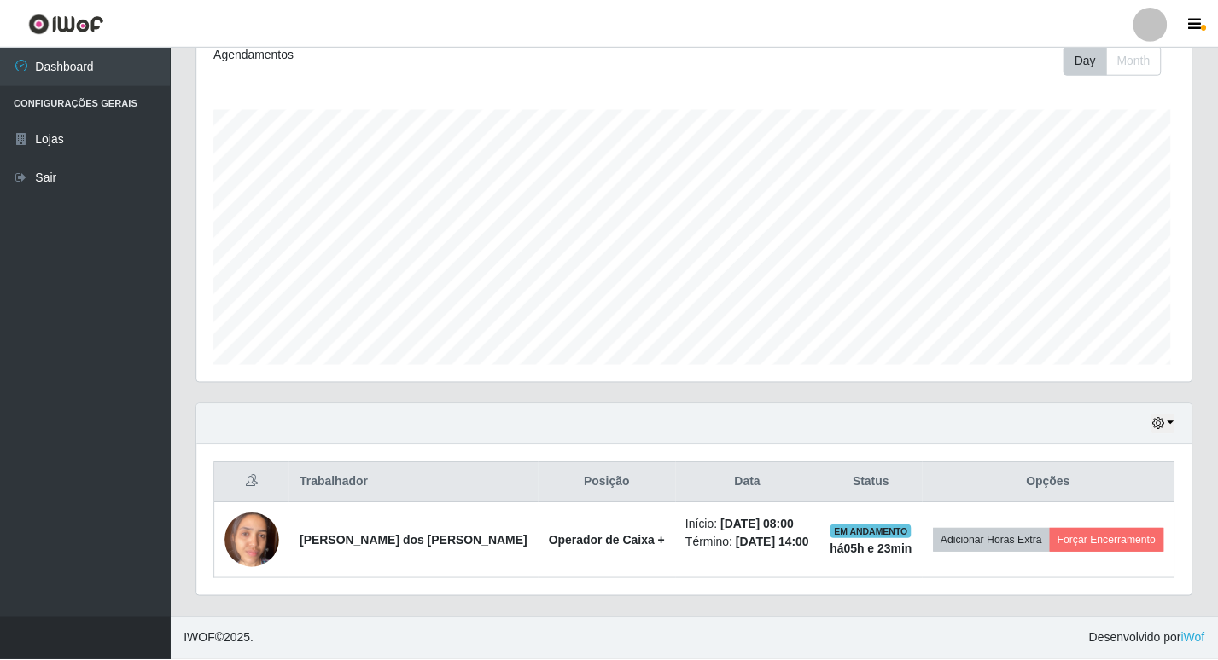
scroll to position [354, 994]
